Goal: Task Accomplishment & Management: Use online tool/utility

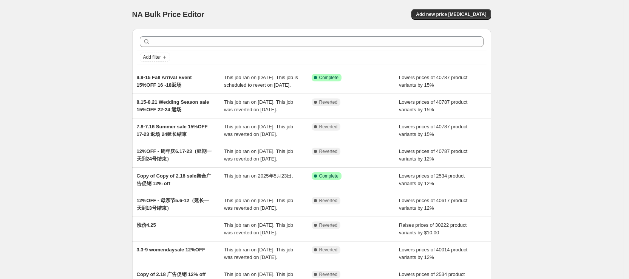
click at [366, 89] on div "Success Complete Complete" at bounding box center [356, 81] width 88 height 15
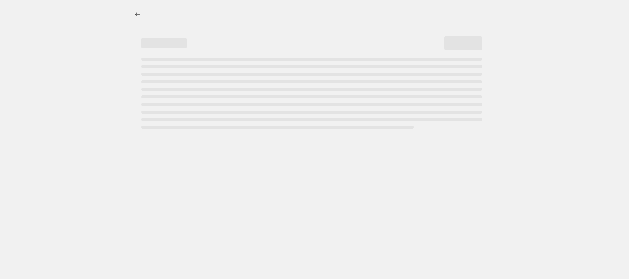
select select "percentage"
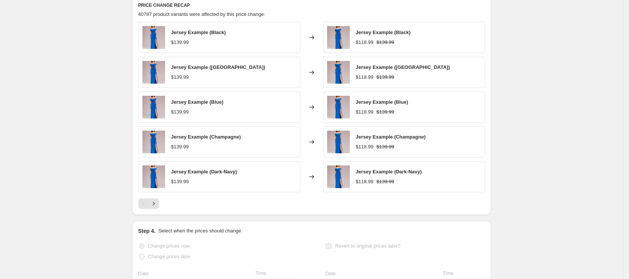
scroll to position [480, 0]
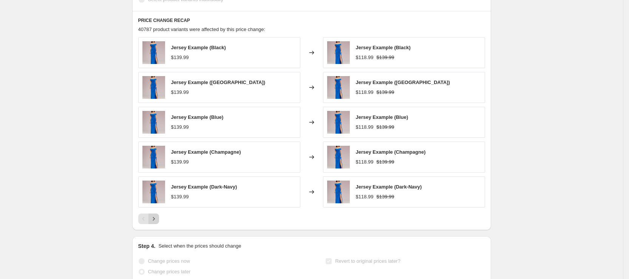
click at [156, 220] on icon "Next" at bounding box center [154, 219] width 8 height 8
click at [143, 222] on icon "Previous" at bounding box center [144, 219] width 8 height 8
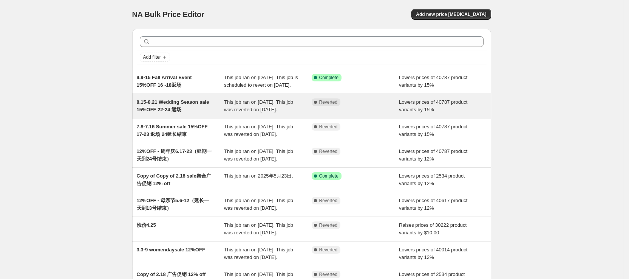
click at [208, 113] on div "8.15-8.21 Wedding Season sale 15%OFF 22-24 返场" at bounding box center [181, 105] width 88 height 15
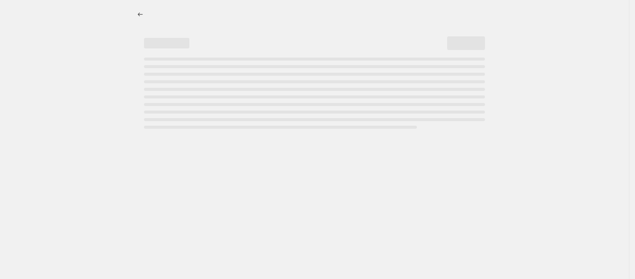
select select "percentage"
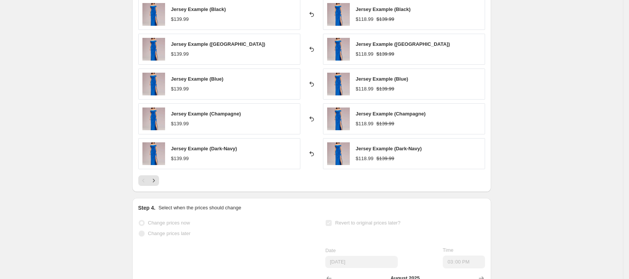
scroll to position [454, 0]
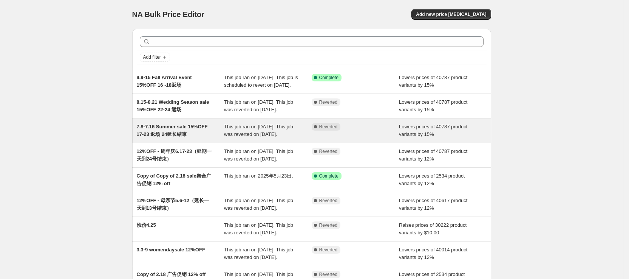
click at [192, 138] on div "7.8-7.16 Summer sale 15%OFF 17-23 返场 24延长结束" at bounding box center [181, 130] width 88 height 15
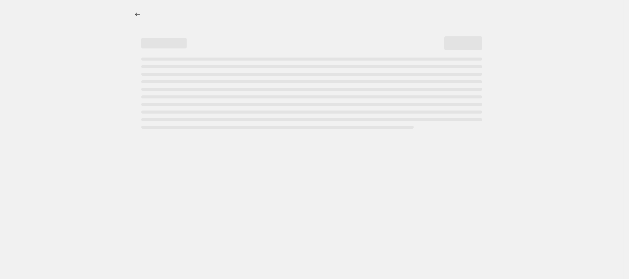
select select "percentage"
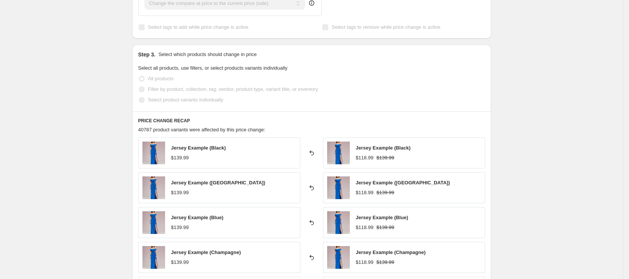
scroll to position [284, 0]
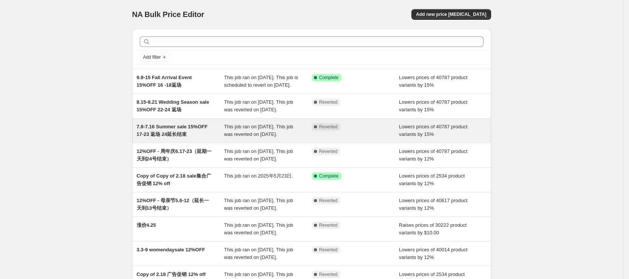
scroll to position [57, 0]
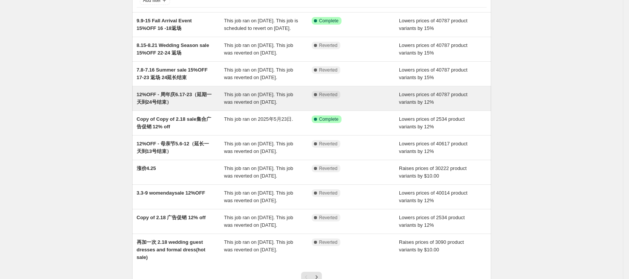
click at [214, 106] on div "12%OFF - 周年庆6.17-23（延期一天到24号结束）" at bounding box center [181, 98] width 88 height 15
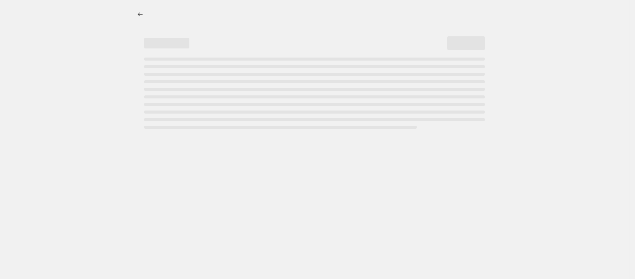
select select "percentage"
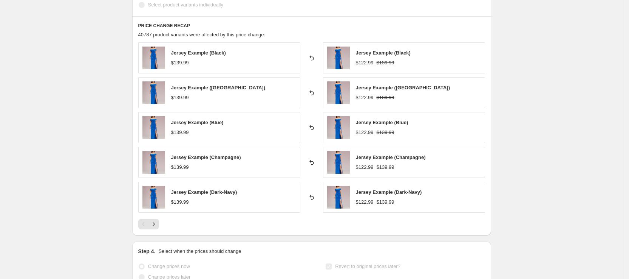
scroll to position [454, 0]
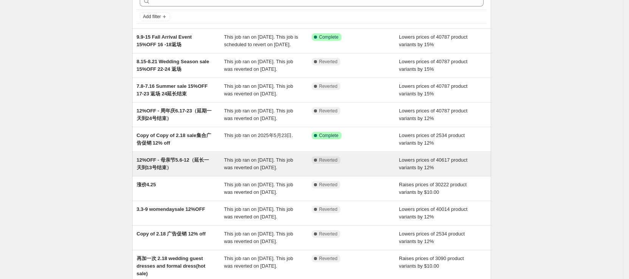
scroll to position [57, 0]
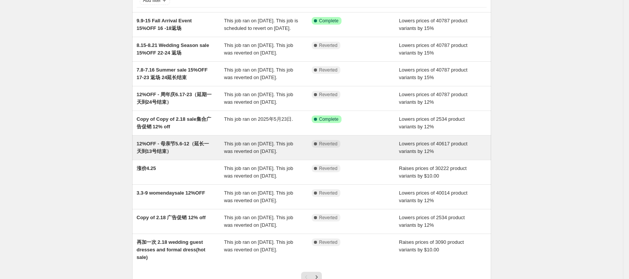
click at [203, 155] on div "12%OFF - 母亲节5.6-12（延长一天到13号结束）" at bounding box center [181, 147] width 88 height 15
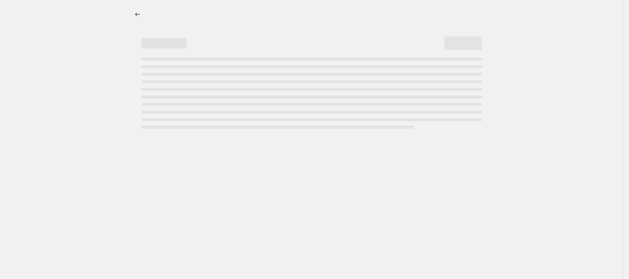
select select "percentage"
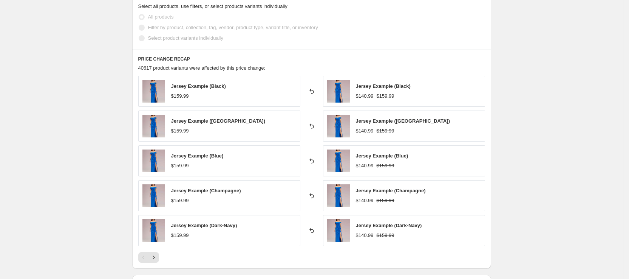
scroll to position [454, 0]
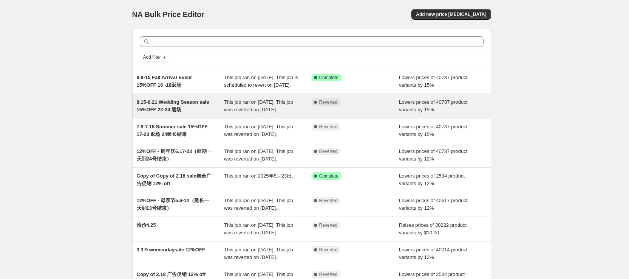
click at [225, 113] on div "8.15-8.21 Wedding Season sale 15%OFF 22-24 返场" at bounding box center [181, 105] width 88 height 15
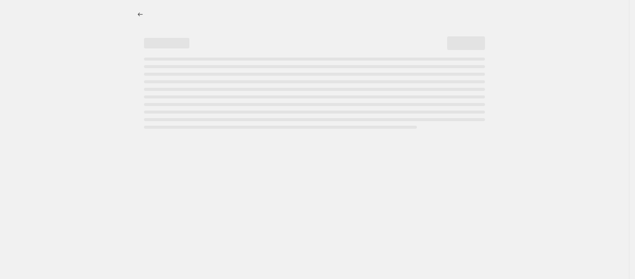
select select "percentage"
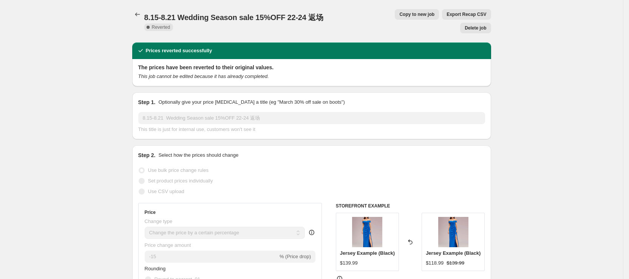
click at [400, 12] on span "Copy to new job" at bounding box center [417, 14] width 35 height 6
select select "percentage"
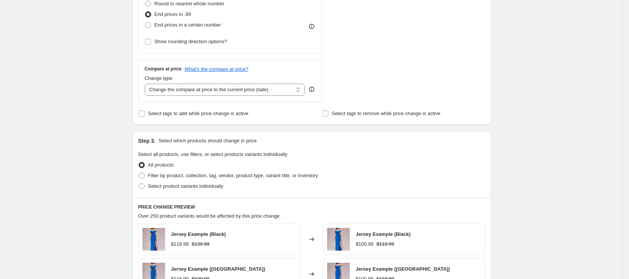
scroll to position [227, 0]
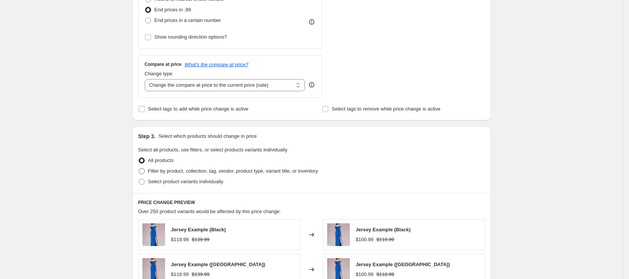
click at [144, 172] on span at bounding box center [142, 171] width 6 height 6
click at [139, 168] on input "Filter by product, collection, tag, vendor, product type, variant title, or inv…" at bounding box center [139, 168] width 0 height 0
radio input "true"
select select "collection"
select select "not_equal"
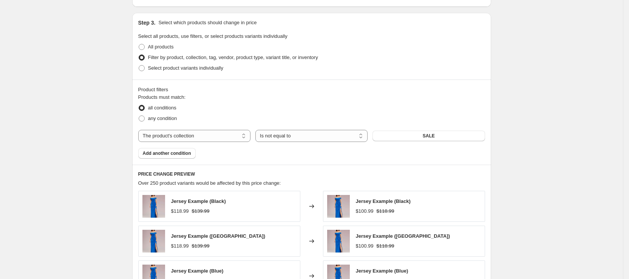
scroll to position [284, 0]
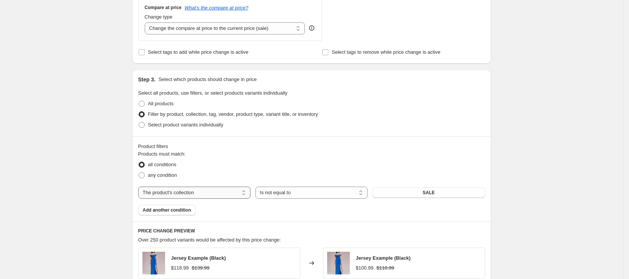
click at [191, 196] on select "The product The product's collection The product's tag The product's vendor The…" at bounding box center [194, 192] width 112 height 12
click at [141, 186] on select "The product The product's collection The product's tag The product's vendor The…" at bounding box center [194, 192] width 112 height 12
click at [415, 196] on button "SALE" at bounding box center [429, 192] width 112 height 11
